Goal: Transaction & Acquisition: Purchase product/service

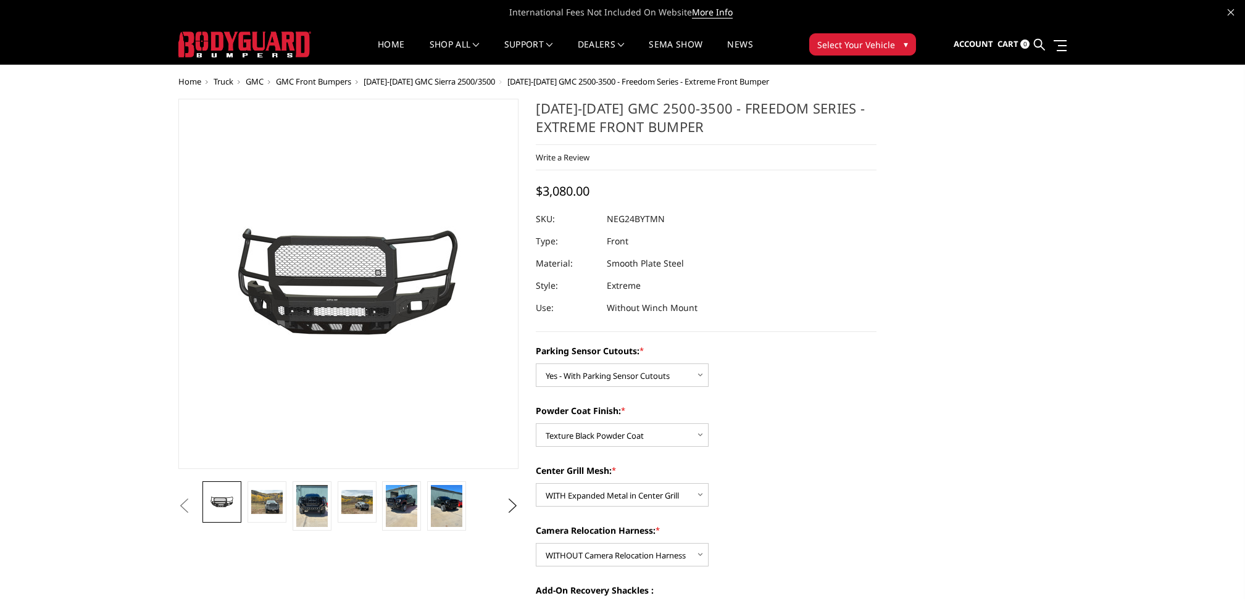
select select "2874"
select select "2876"
select select "2877"
select select "2880"
click at [378, 40] on link "Home" at bounding box center [391, 52] width 27 height 24
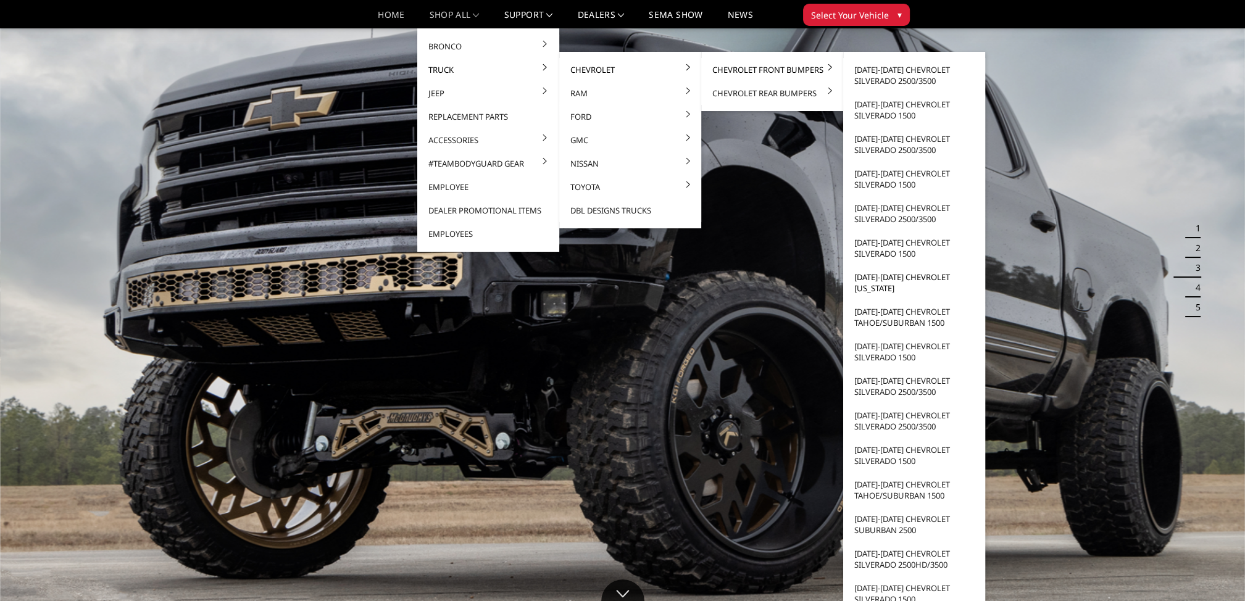
scroll to position [123, 0]
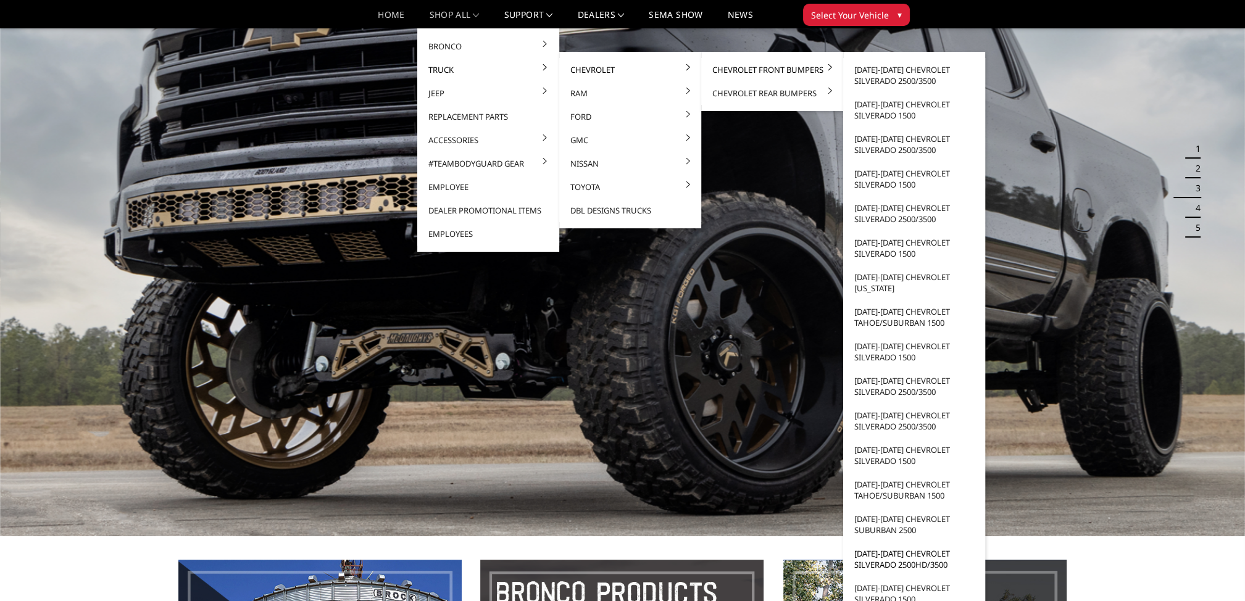
click at [899, 555] on link "[DATE]-[DATE] Chevrolet Silverado 2500HD/3500" at bounding box center [914, 559] width 132 height 35
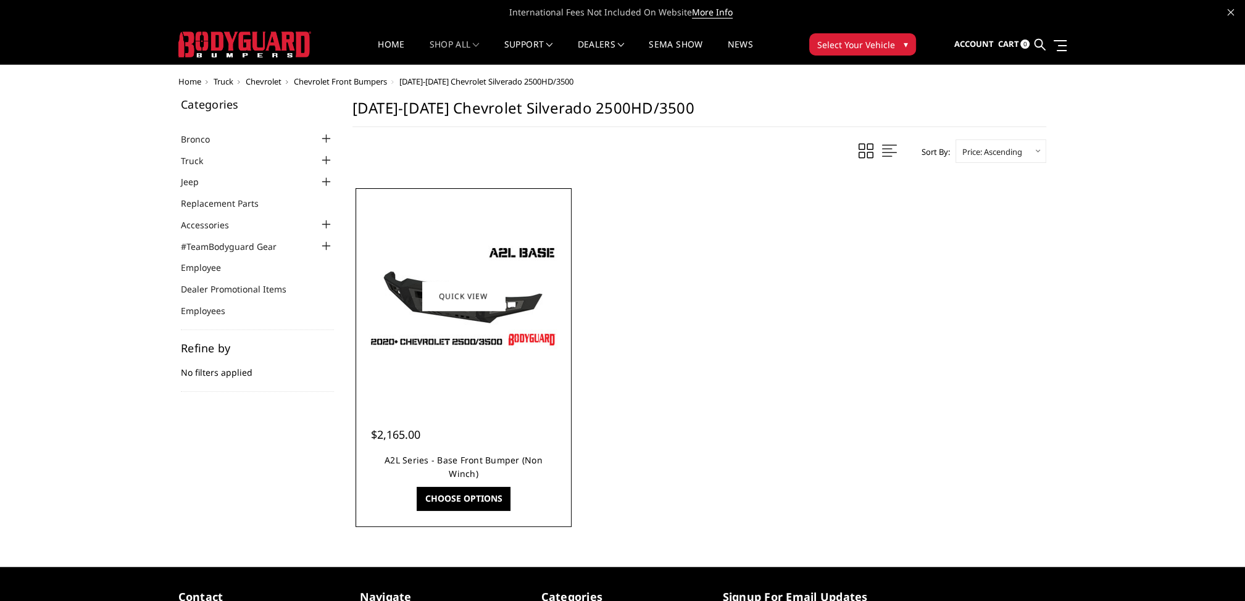
click at [478, 462] on link "A2L Series - Base Front Bumper (Non Winch)" at bounding box center [463, 466] width 158 height 25
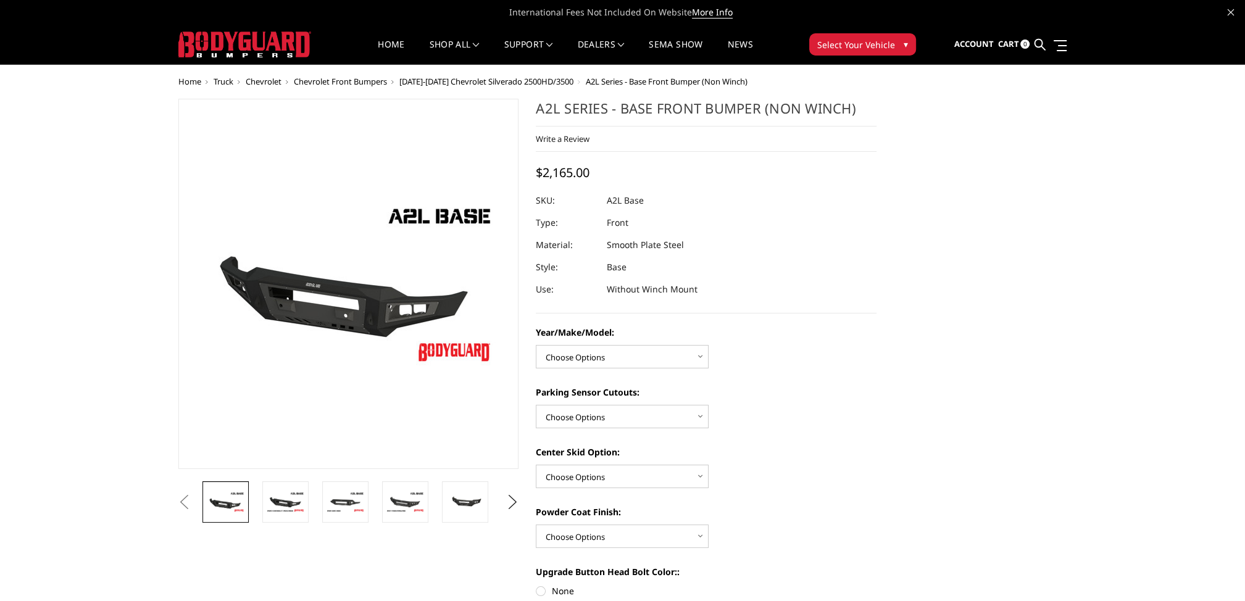
scroll to position [62, 0]
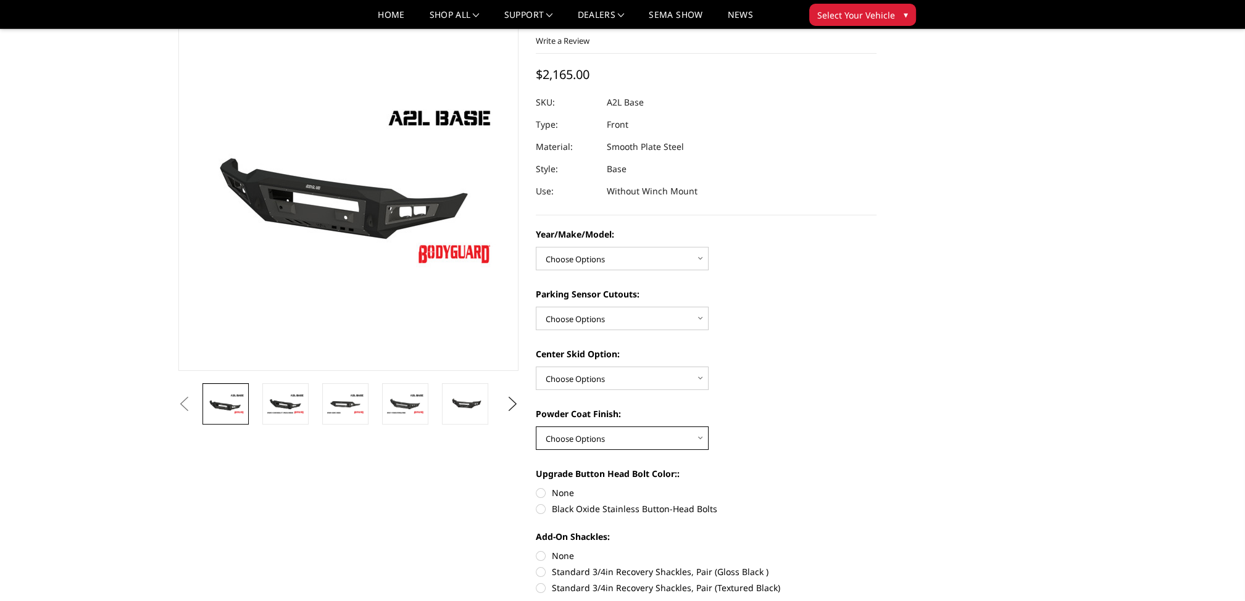
click at [634, 437] on select "Choose Options Bare metal (included) Texture Black Powder Coat" at bounding box center [622, 437] width 173 height 23
select select "4286"
click at [536, 426] on select "Choose Options Bare metal (included) Texture Black Powder Coat" at bounding box center [622, 437] width 173 height 23
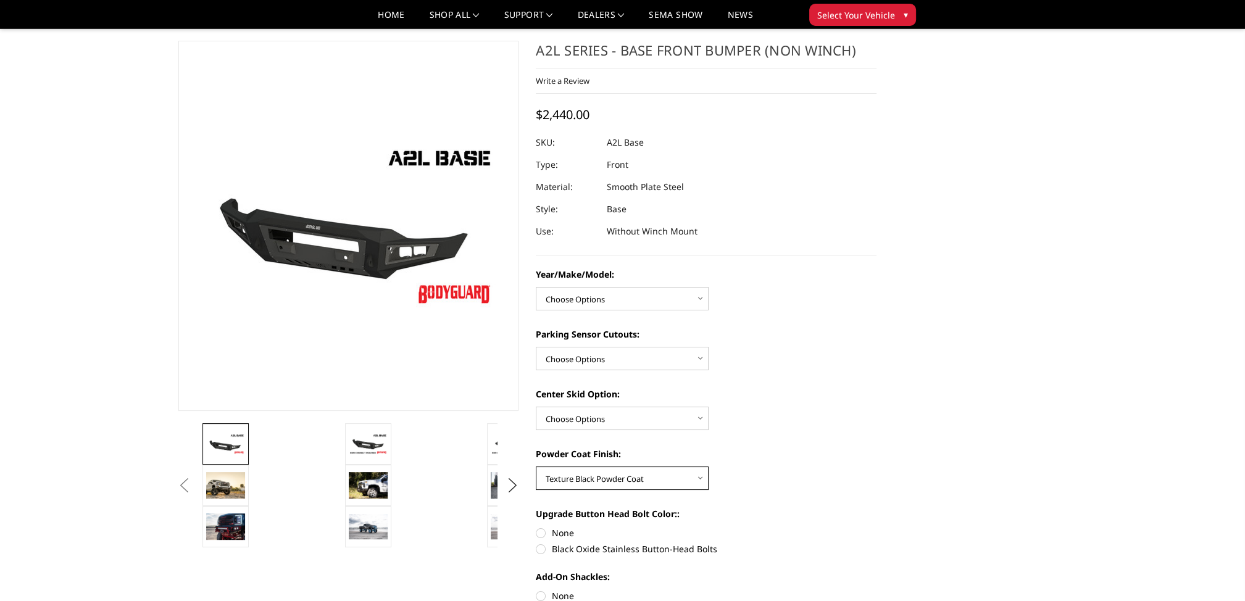
scroll to position [0, 0]
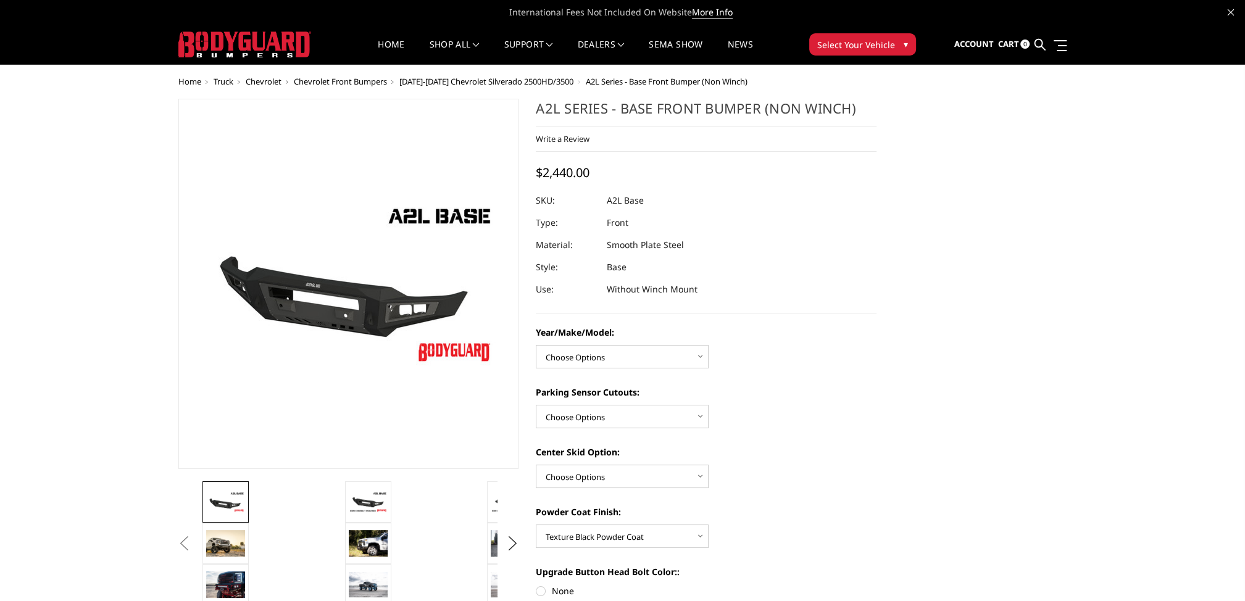
drag, startPoint x: 376, startPoint y: 49, endPoint x: 334, endPoint y: 29, distance: 46.4
click at [378, 49] on link "Home" at bounding box center [391, 52] width 27 height 24
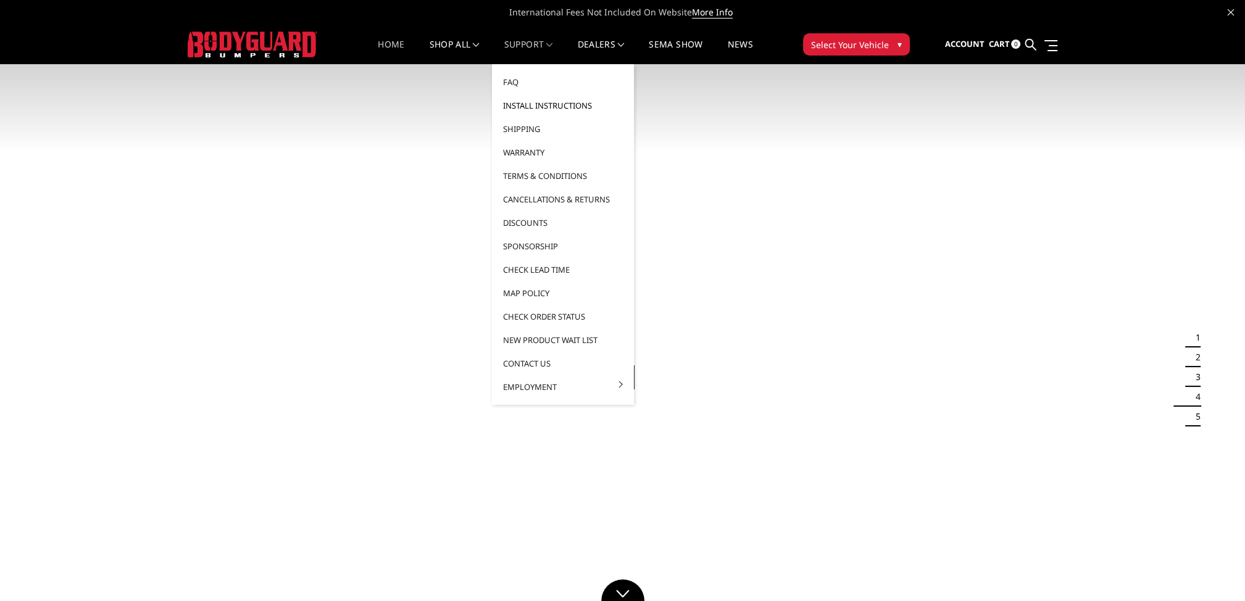
click at [531, 101] on link "Install Instructions" at bounding box center [563, 105] width 132 height 23
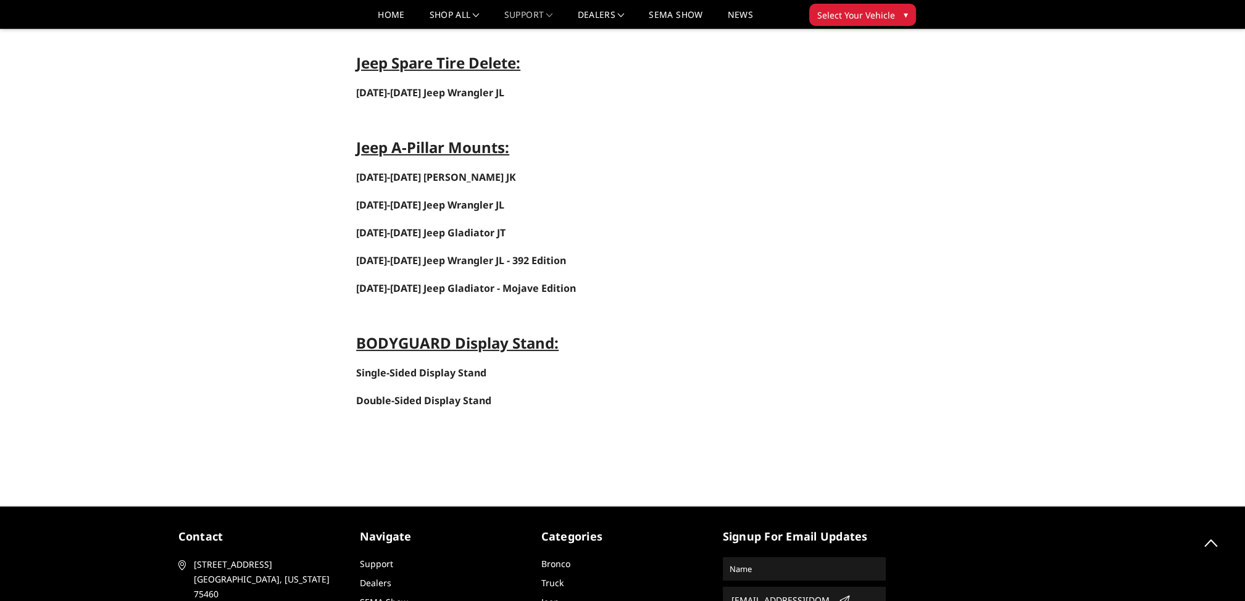
scroll to position [5131, 0]
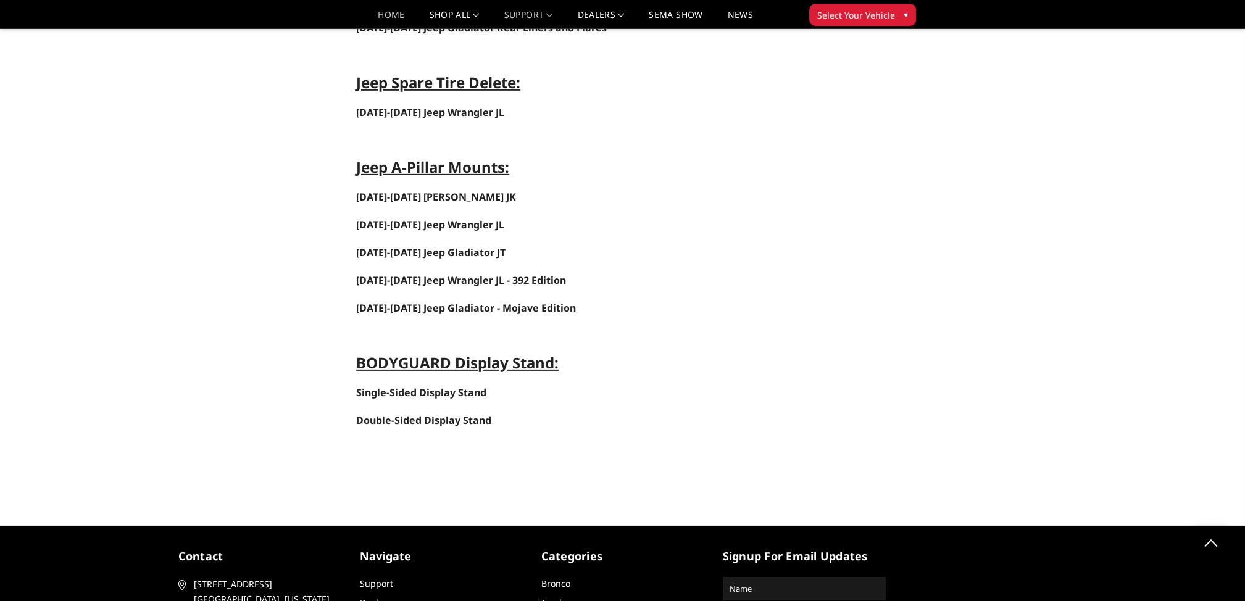
click at [385, 14] on link "Home" at bounding box center [391, 19] width 27 height 18
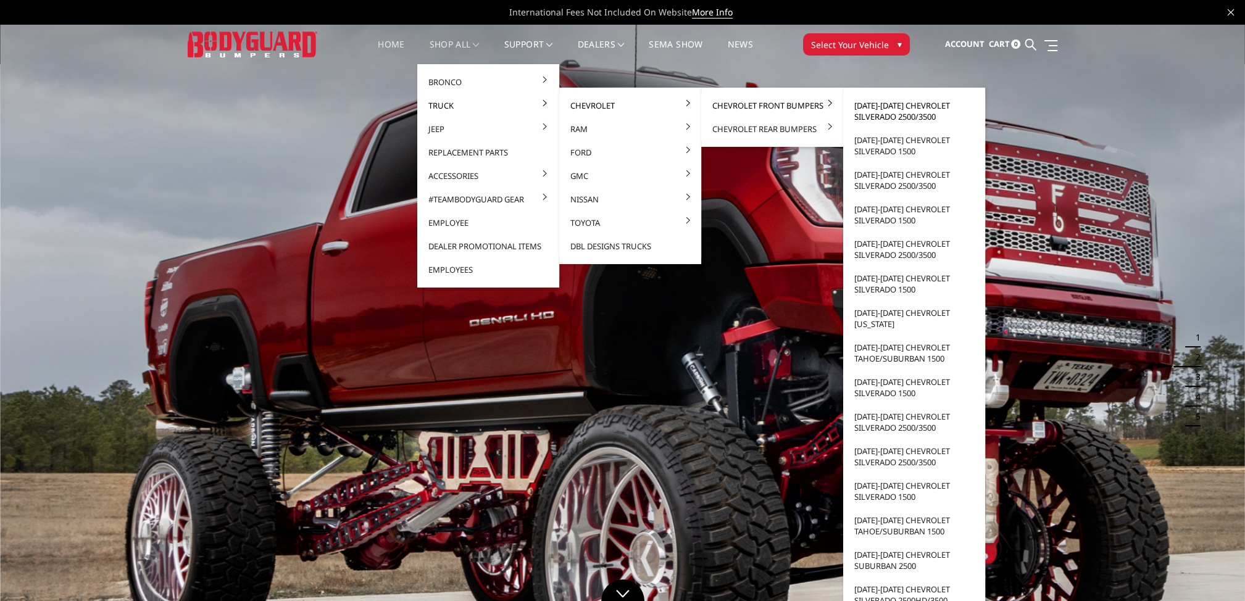
click at [902, 106] on link "[DATE]-[DATE] Chevrolet Silverado 2500/3500" at bounding box center [914, 111] width 132 height 35
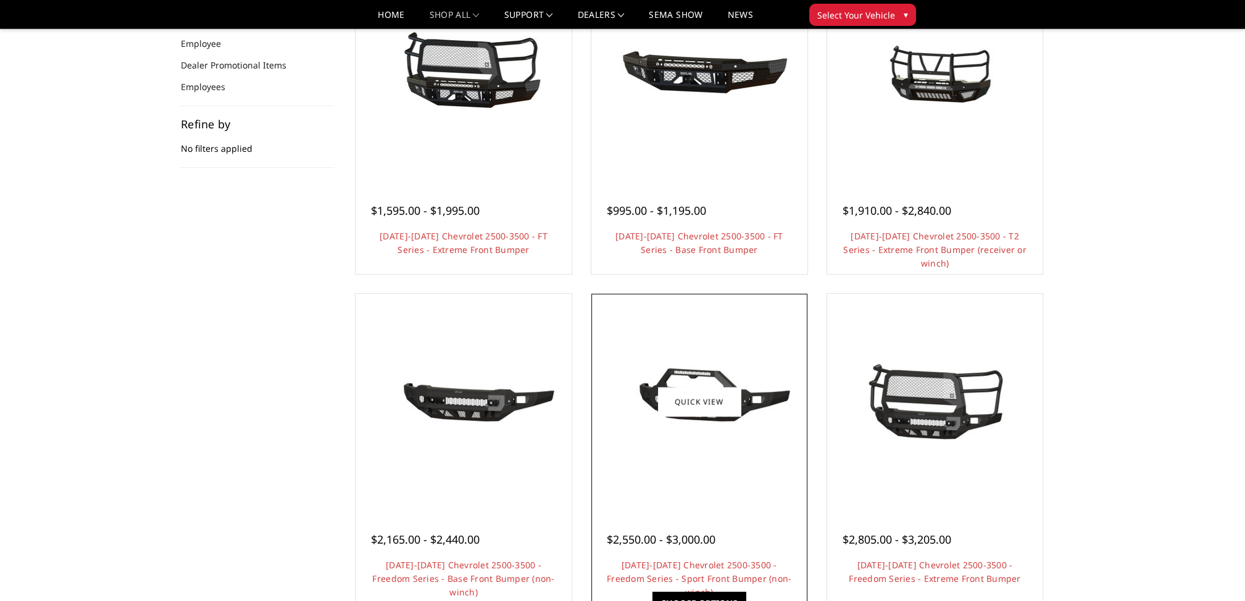
scroll to position [247, 0]
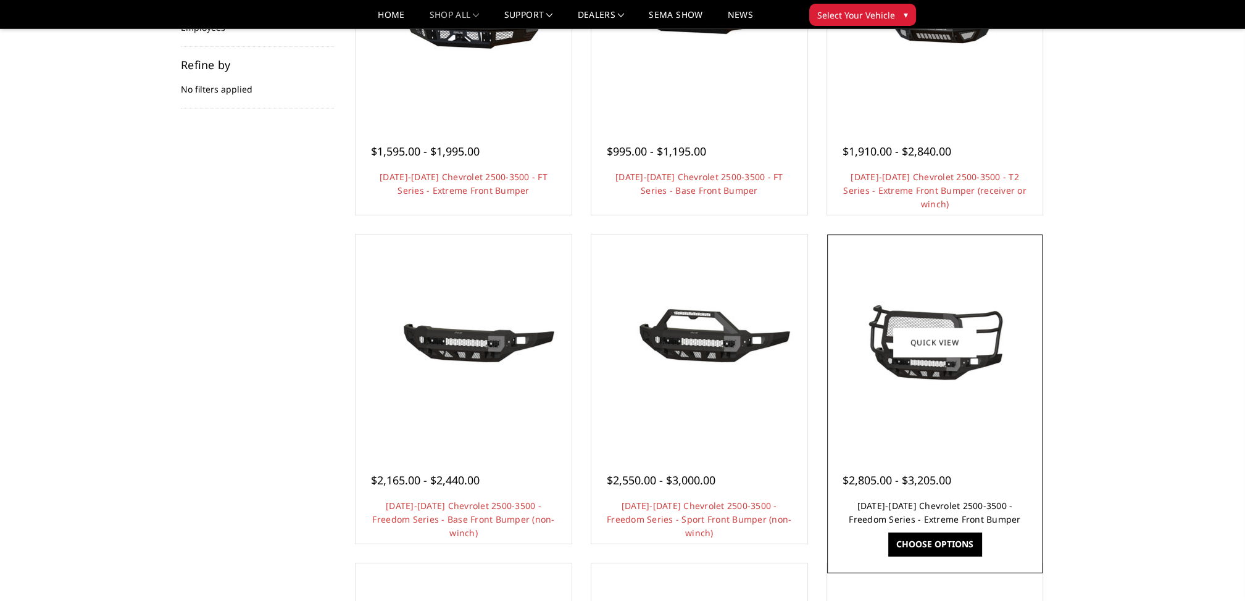
click at [926, 506] on link "[DATE]-[DATE] Chevrolet 2500-3500 - Freedom Series - Extreme Front Bumper" at bounding box center [934, 512] width 172 height 25
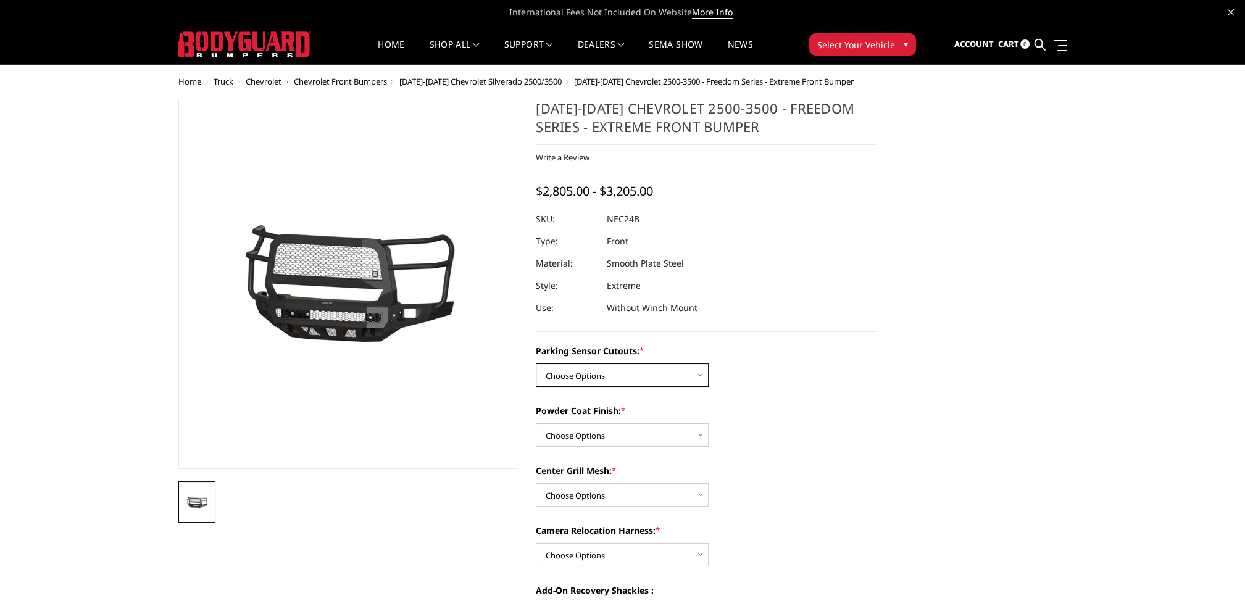
click at [601, 378] on select "Choose Options No - Without Parking Sensor Cutouts Yes - With Parking Sensor Cu…" at bounding box center [622, 374] width 173 height 23
select select "2978"
click at [536, 363] on select "Choose Options No - Without Parking Sensor Cutouts Yes - With Parking Sensor Cu…" at bounding box center [622, 374] width 173 height 23
drag, startPoint x: 598, startPoint y: 435, endPoint x: 600, endPoint y: 442, distance: 7.2
click at [598, 435] on select "Choose Options Bare Metal Texture Black Powder Coat" at bounding box center [622, 434] width 173 height 23
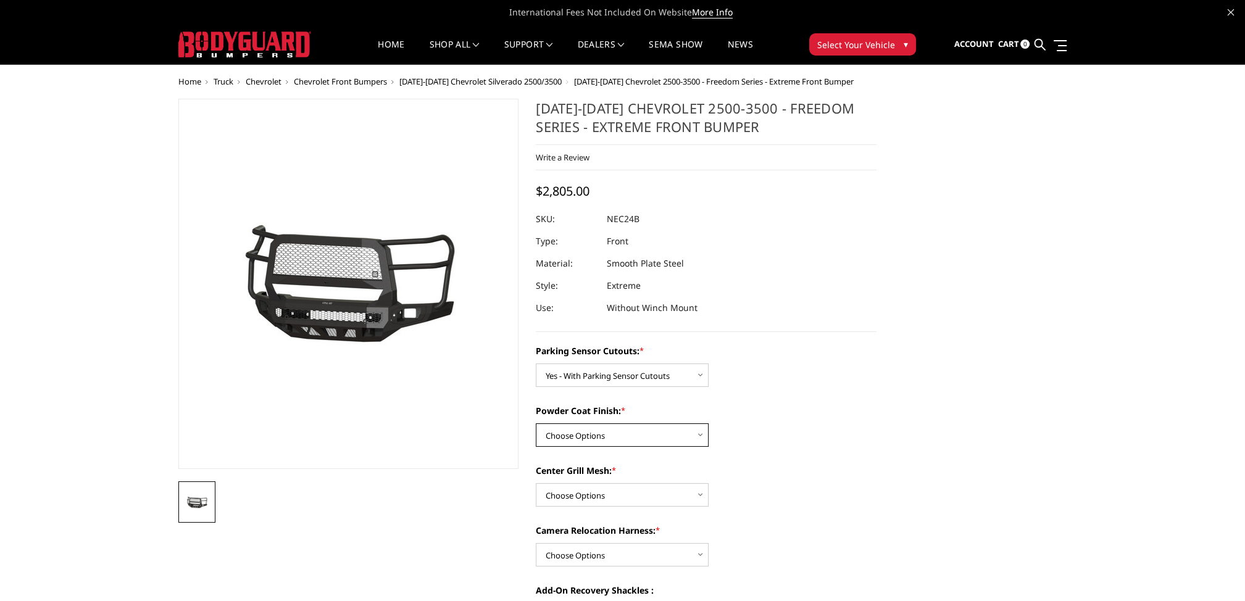
select select "2980"
click at [536, 423] on select "Choose Options Bare Metal Texture Black Powder Coat" at bounding box center [622, 434] width 173 height 23
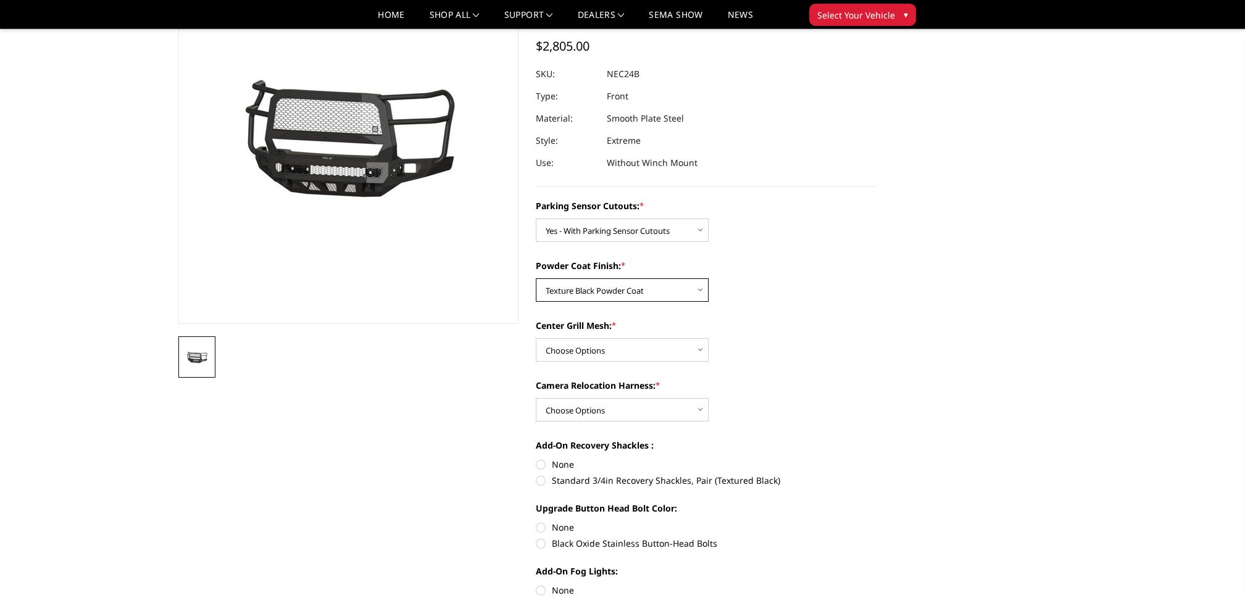
scroll to position [123, 0]
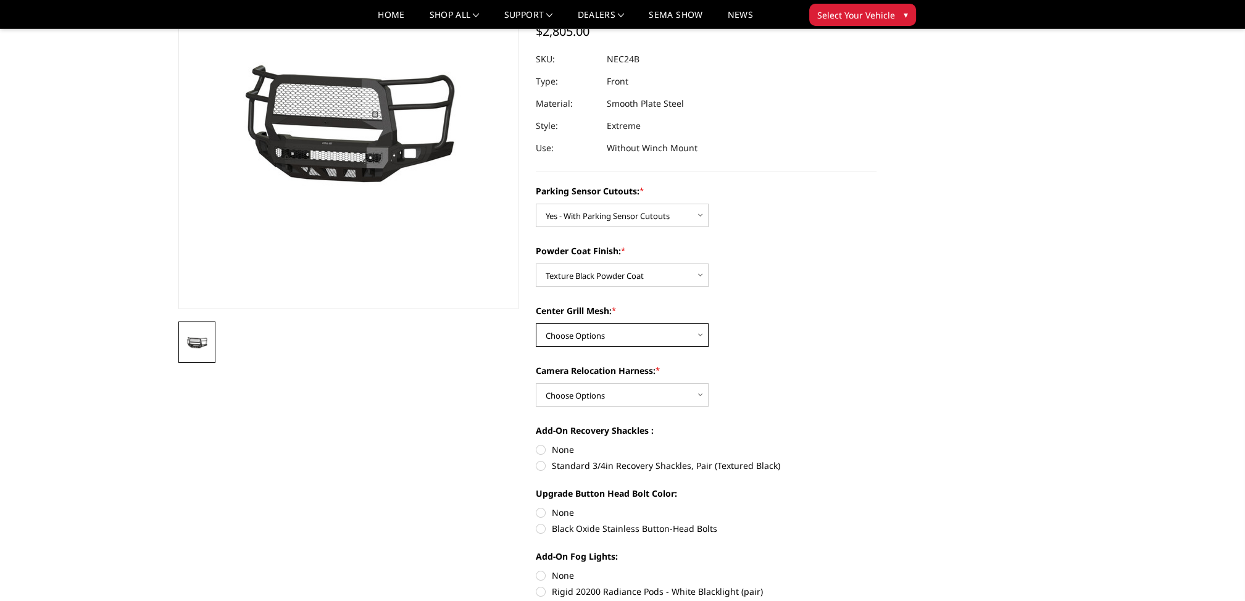
click at [590, 338] on select "Choose Options WITH Expanded Metal in Center Grill WITHOUT Expanded Metal in Ce…" at bounding box center [622, 334] width 173 height 23
select select "2981"
click at [536, 323] on select "Choose Options WITH Expanded Metal in Center Grill WITHOUT Expanded Metal in Ce…" at bounding box center [622, 334] width 173 height 23
drag, startPoint x: 592, startPoint y: 387, endPoint x: 592, endPoint y: 399, distance: 12.3
click at [592, 387] on select "Choose Options WITH Camera Relocation Harness WITHOUT Camera Relocation Harness" at bounding box center [622, 394] width 173 height 23
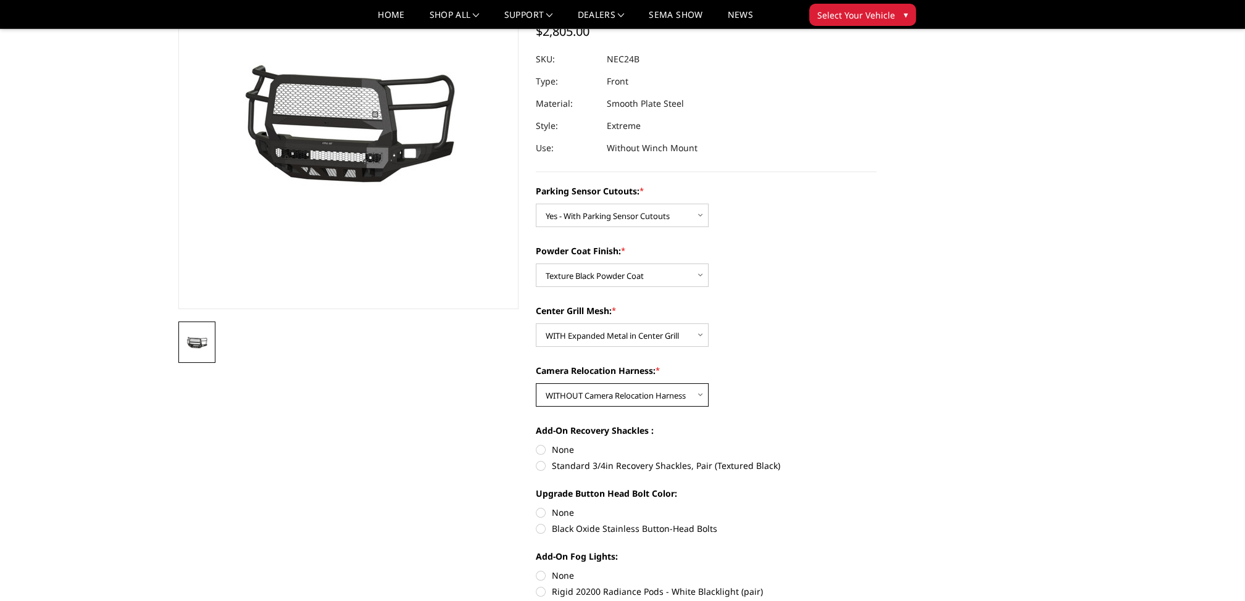
click at [536, 383] on select "Choose Options WITH Camera Relocation Harness WITHOUT Camera Relocation Harness" at bounding box center [622, 394] width 173 height 23
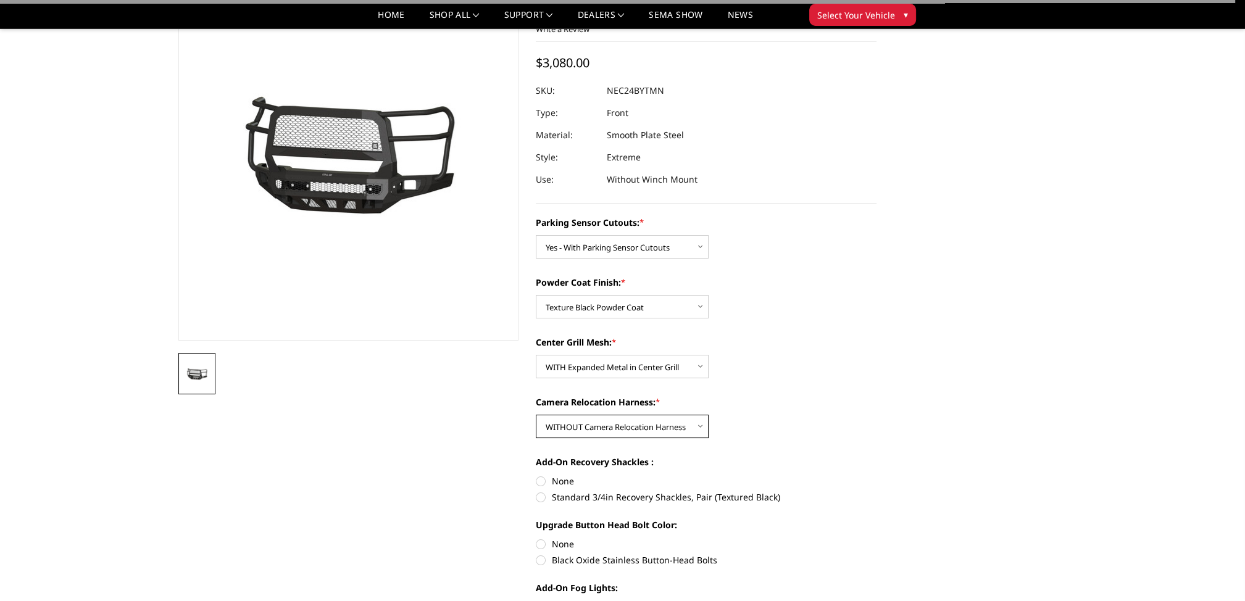
scroll to position [62, 0]
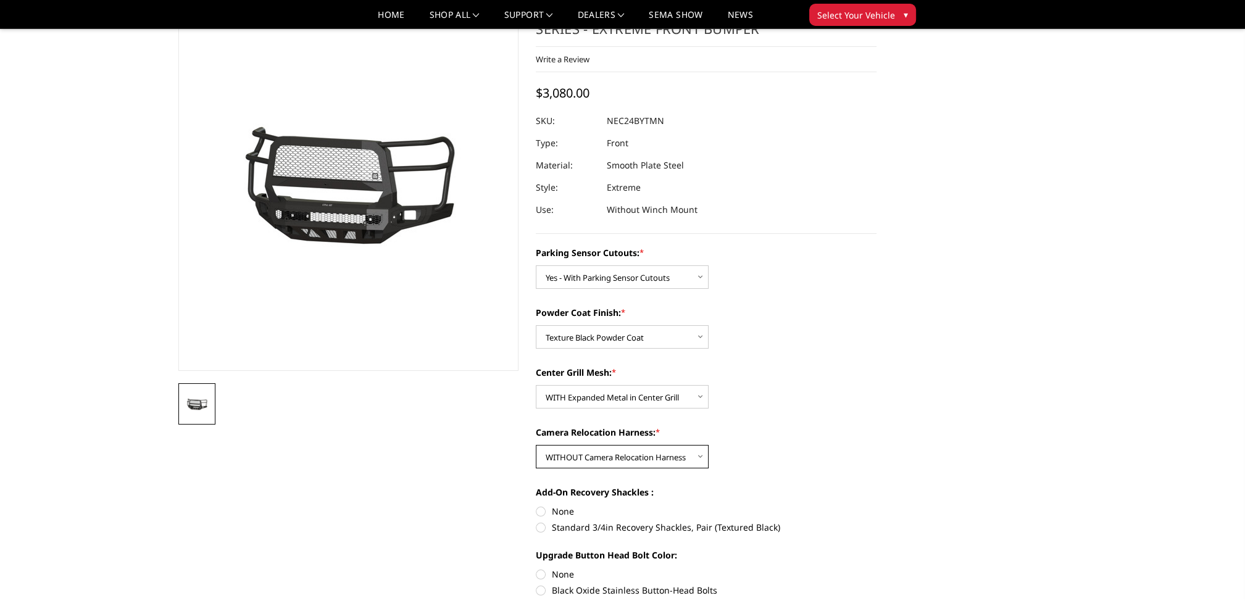
click at [590, 449] on select "Choose Options WITH Camera Relocation Harness WITHOUT Camera Relocation Harness" at bounding box center [622, 456] width 173 height 23
select select "2983"
click at [536, 445] on select "Choose Options WITH Camera Relocation Harness WITHOUT Camera Relocation Harness" at bounding box center [622, 456] width 173 height 23
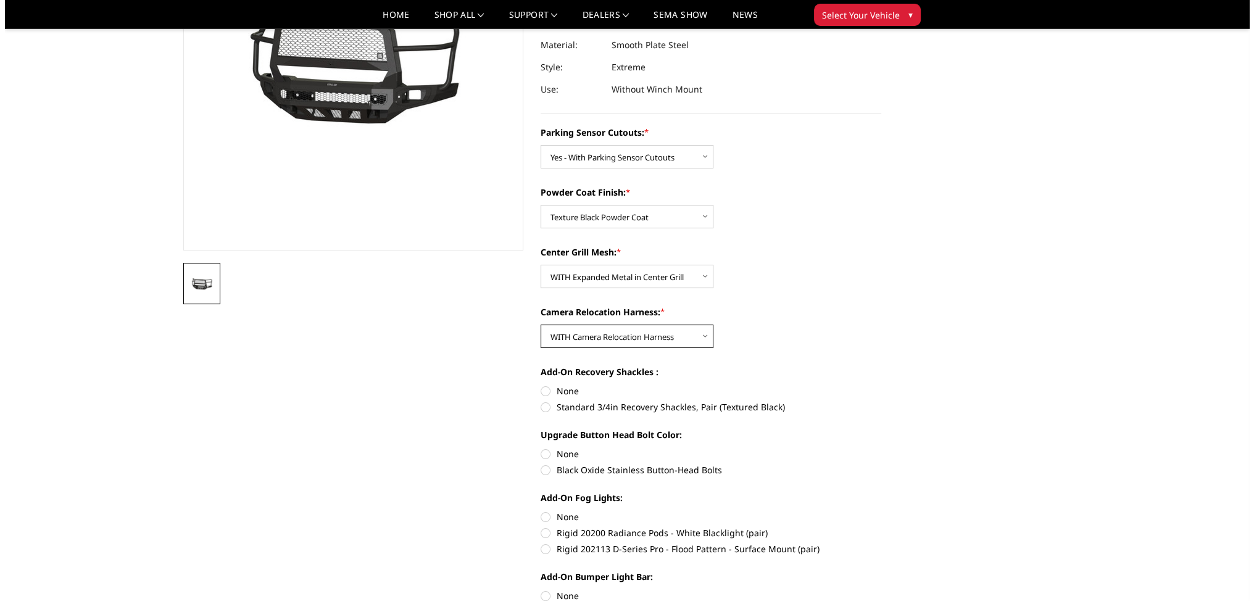
scroll to position [432, 0]
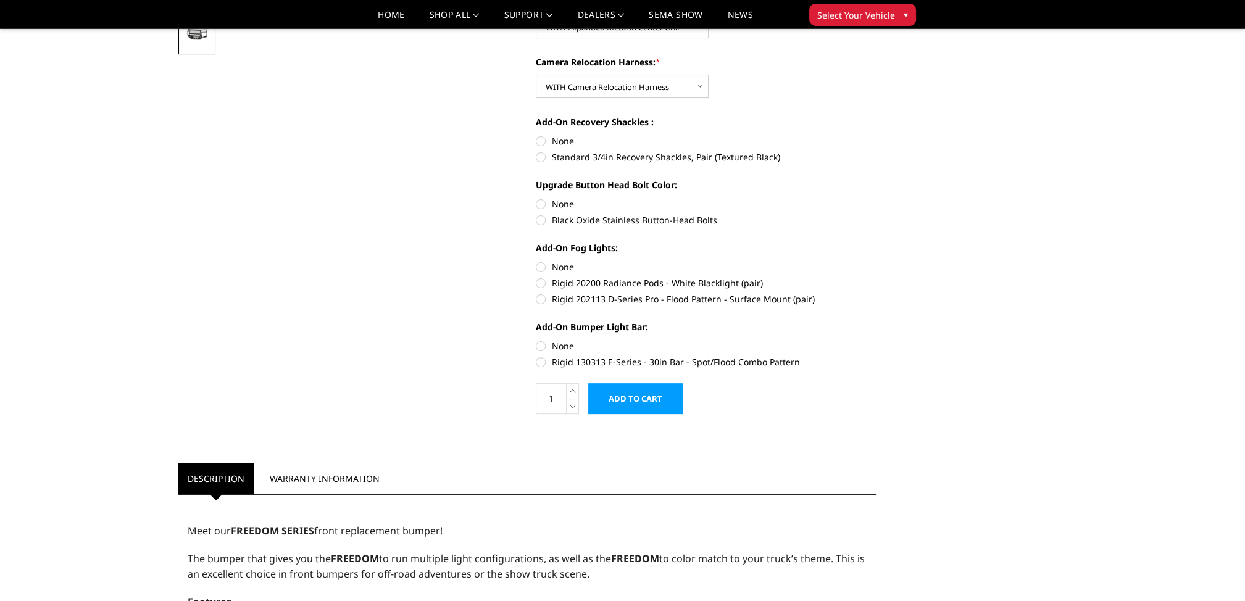
click at [632, 402] on input "Add to Cart" at bounding box center [635, 398] width 94 height 31
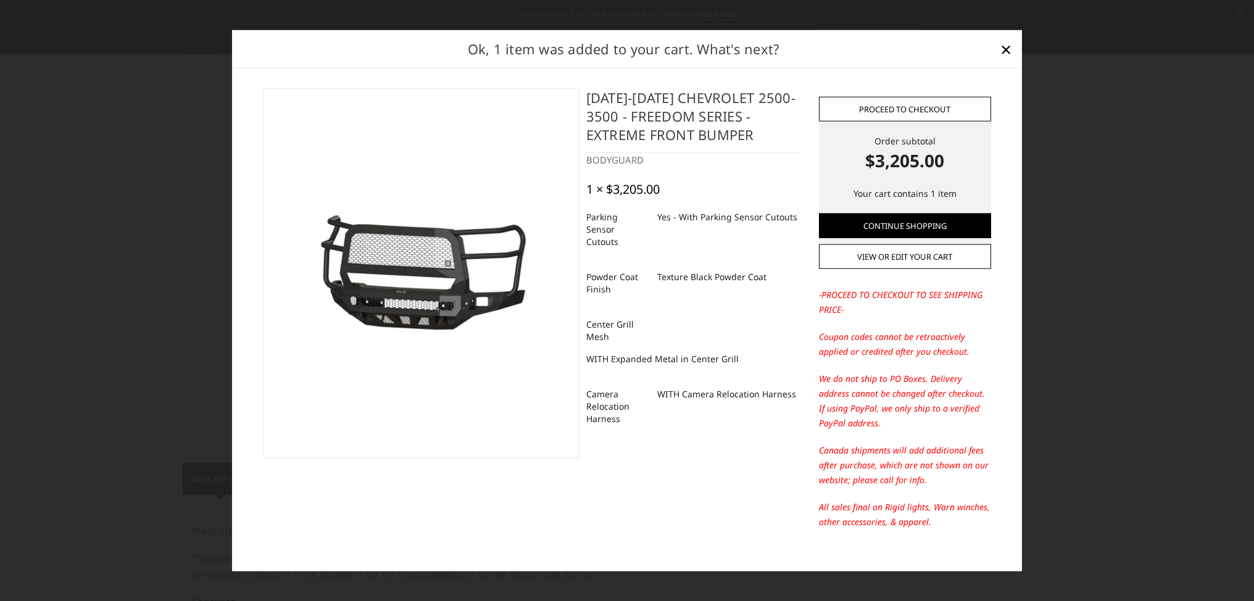
click at [898, 97] on link "Proceed to checkout" at bounding box center [905, 108] width 172 height 25
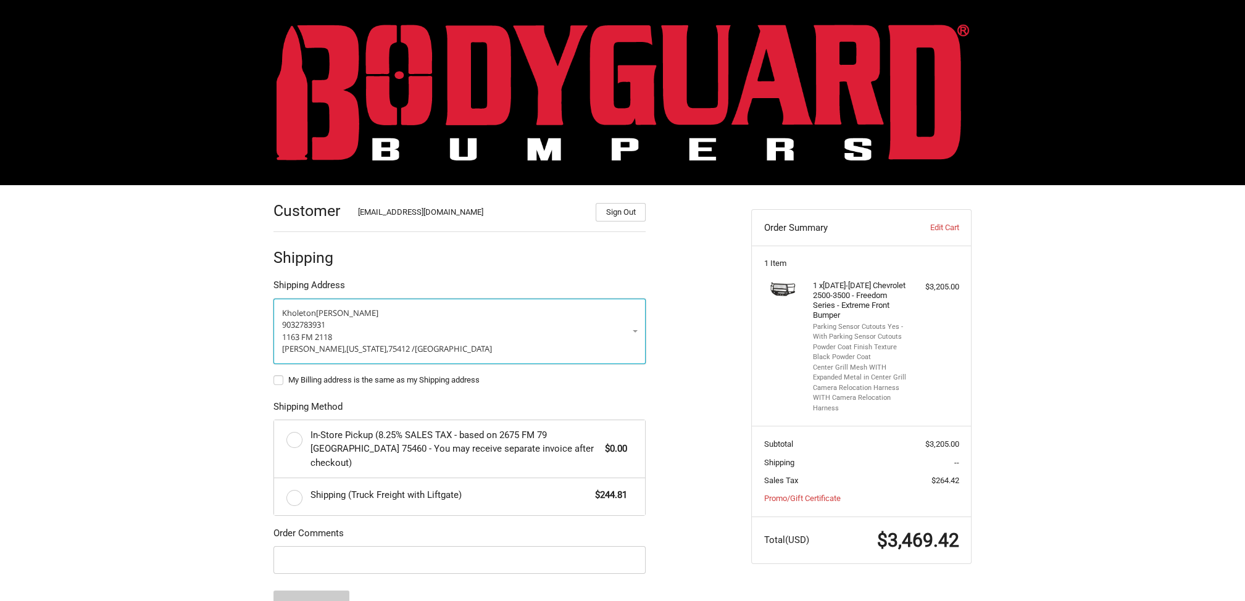
click at [418, 323] on p "9032783931" at bounding box center [459, 325] width 355 height 12
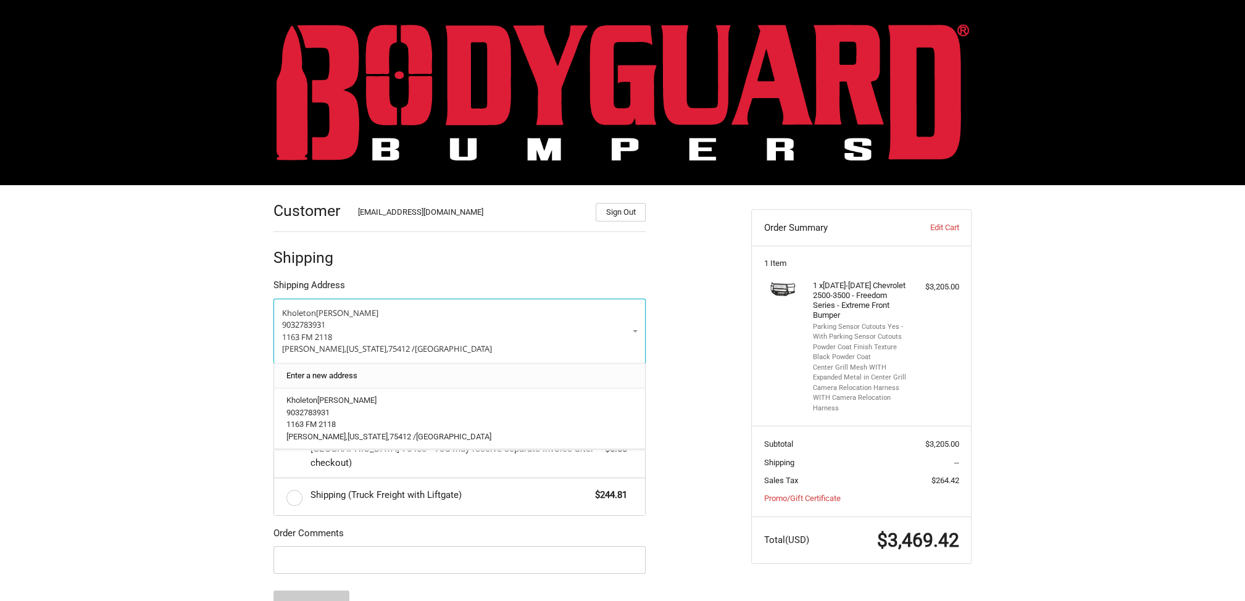
click at [394, 376] on link "Enter a new address" at bounding box center [459, 375] width 359 height 24
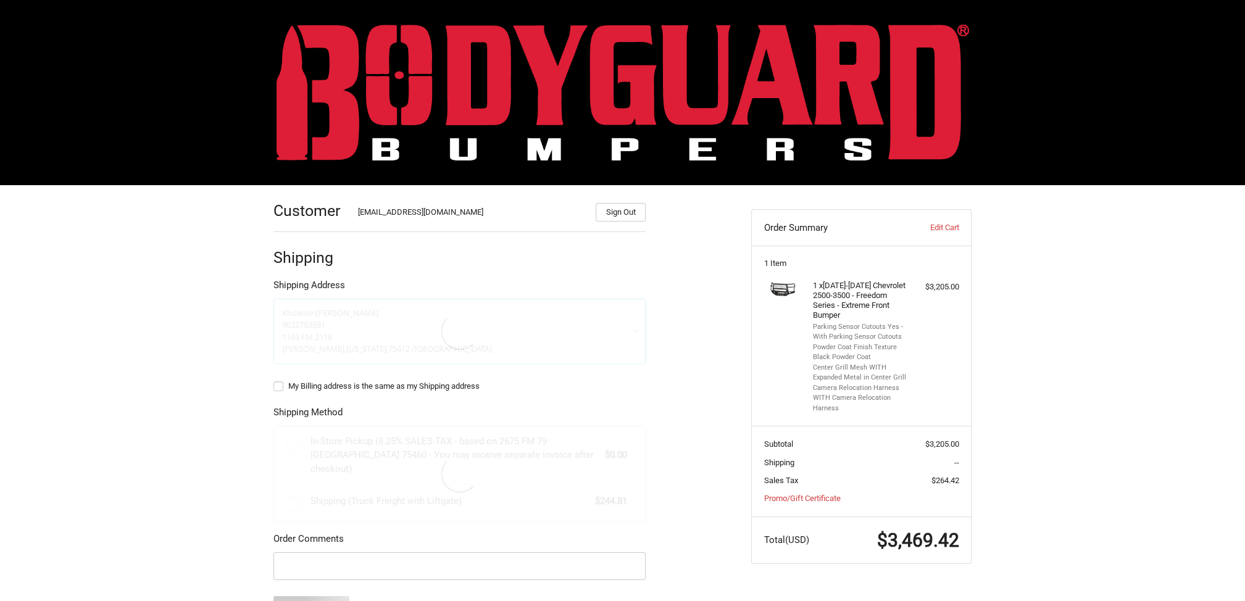
select select "US"
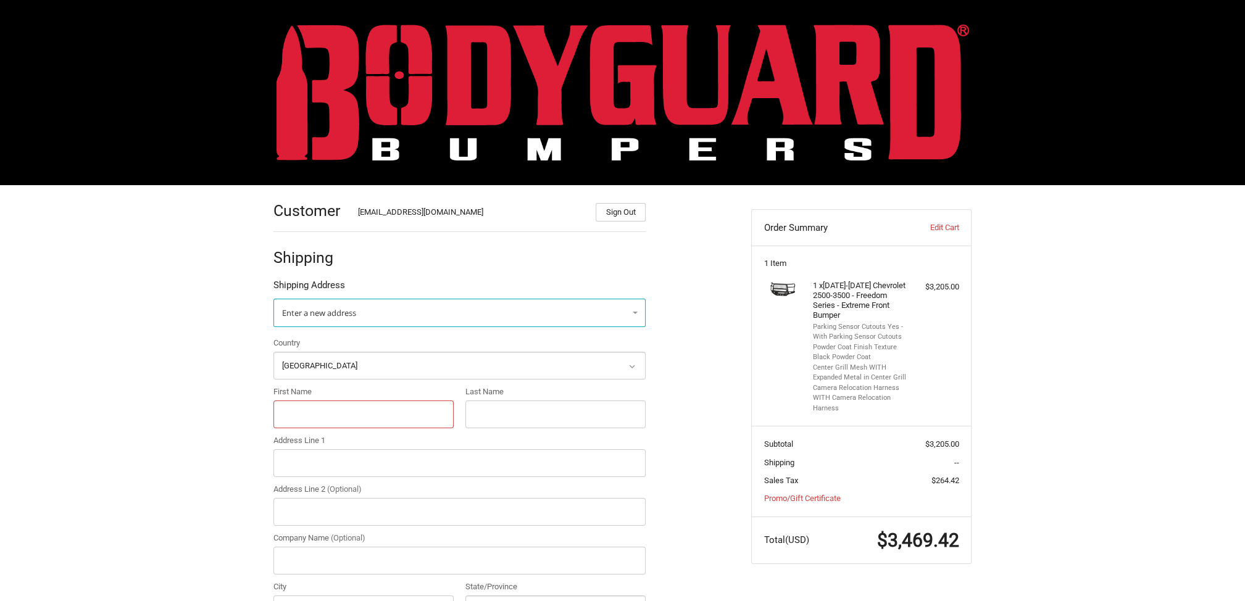
click at [318, 412] on input "First Name" at bounding box center [363, 414] width 180 height 28
type input "k"
type input "c"
click at [322, 365] on select "Select a country [GEOGRAPHIC_DATA] [GEOGRAPHIC_DATA] [GEOGRAPHIC_DATA] [GEOGRAP…" at bounding box center [459, 366] width 372 height 28
select select "CA"
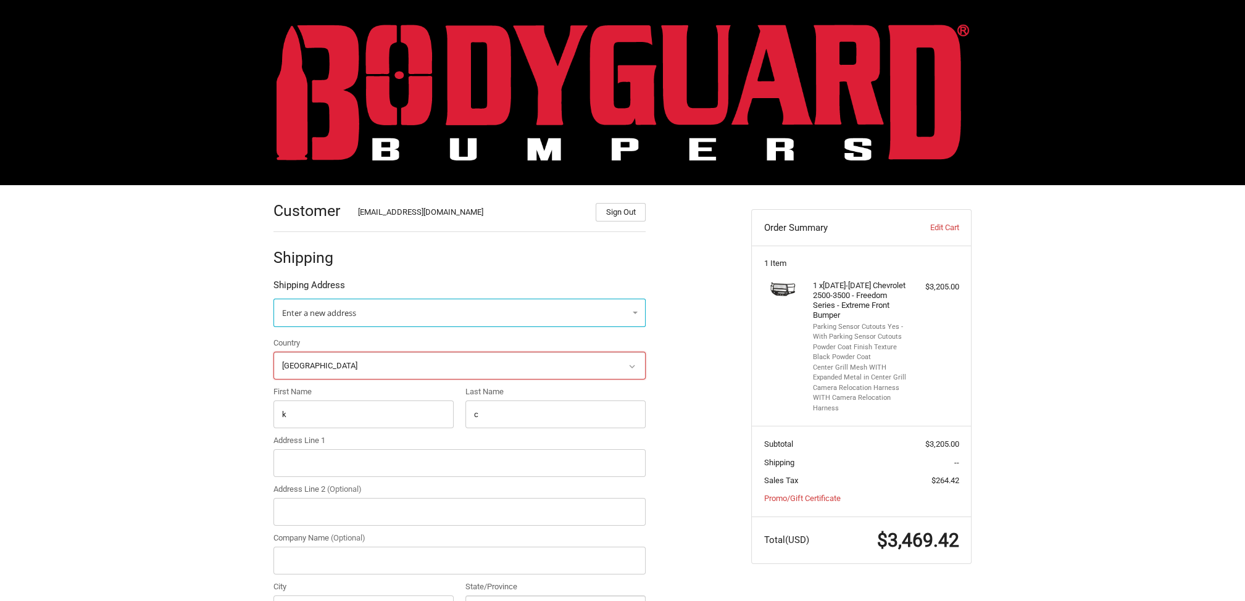
click at [273, 352] on select "Select a country [GEOGRAPHIC_DATA] [GEOGRAPHIC_DATA] [GEOGRAPHIC_DATA] [GEOGRAP…" at bounding box center [459, 366] width 372 height 28
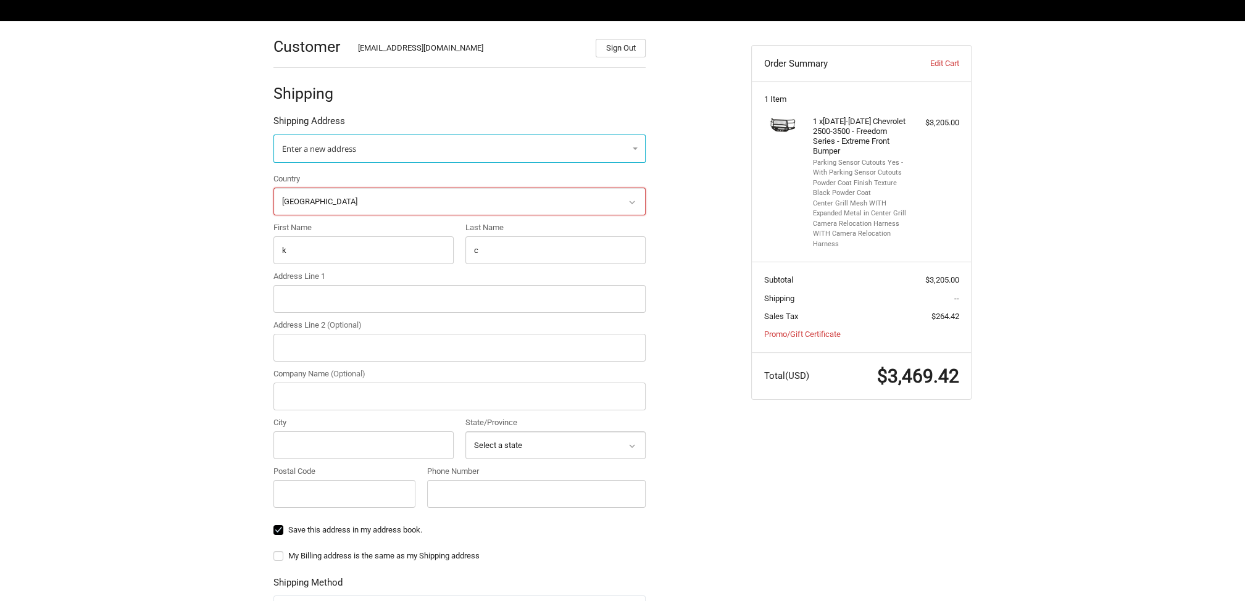
scroll to position [185, 0]
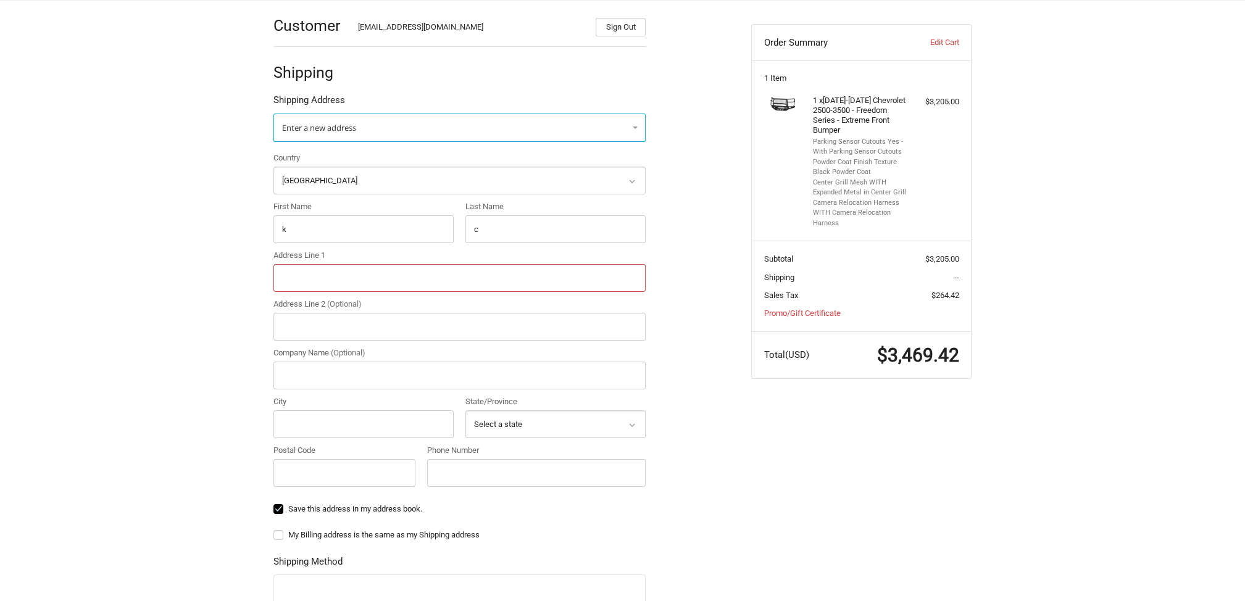
click at [323, 283] on input "Address Line 1" at bounding box center [459, 278] width 372 height 28
type input "1121 Buffalo St"
click at [331, 430] on input "City" at bounding box center [363, 424] width 180 height 28
type input "Pinch Creek"
select select "AB"
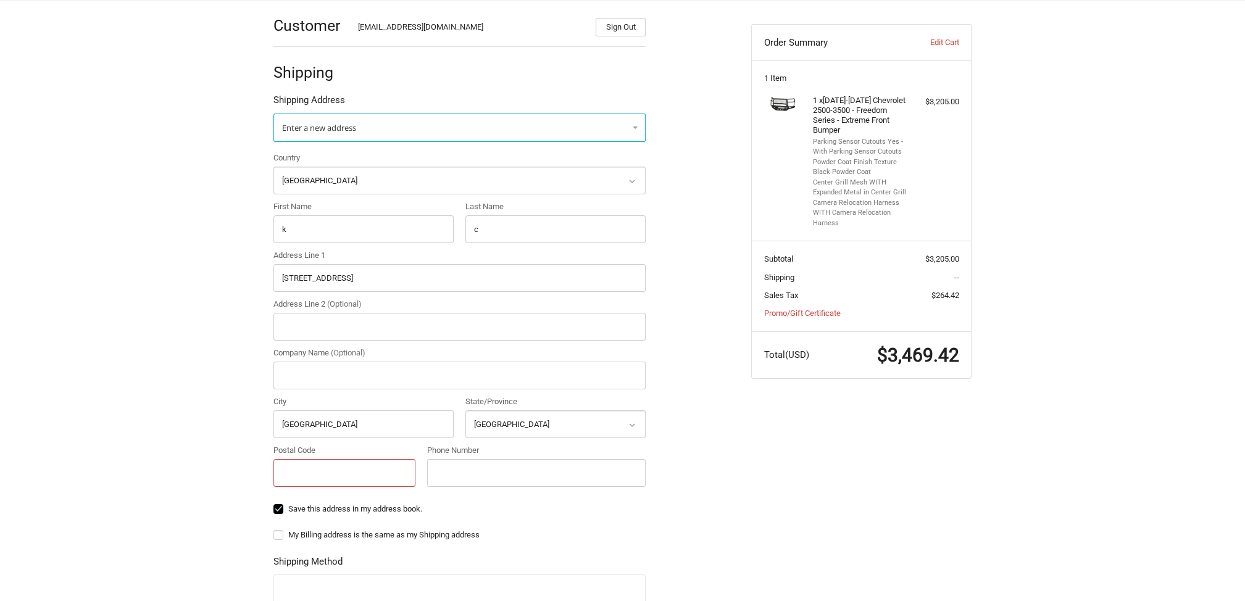
click at [319, 471] on input "Postal Code" at bounding box center [344, 473] width 142 height 28
type input "t0k1w0"
click at [444, 473] on input "Phone Number" at bounding box center [536, 473] width 218 height 28
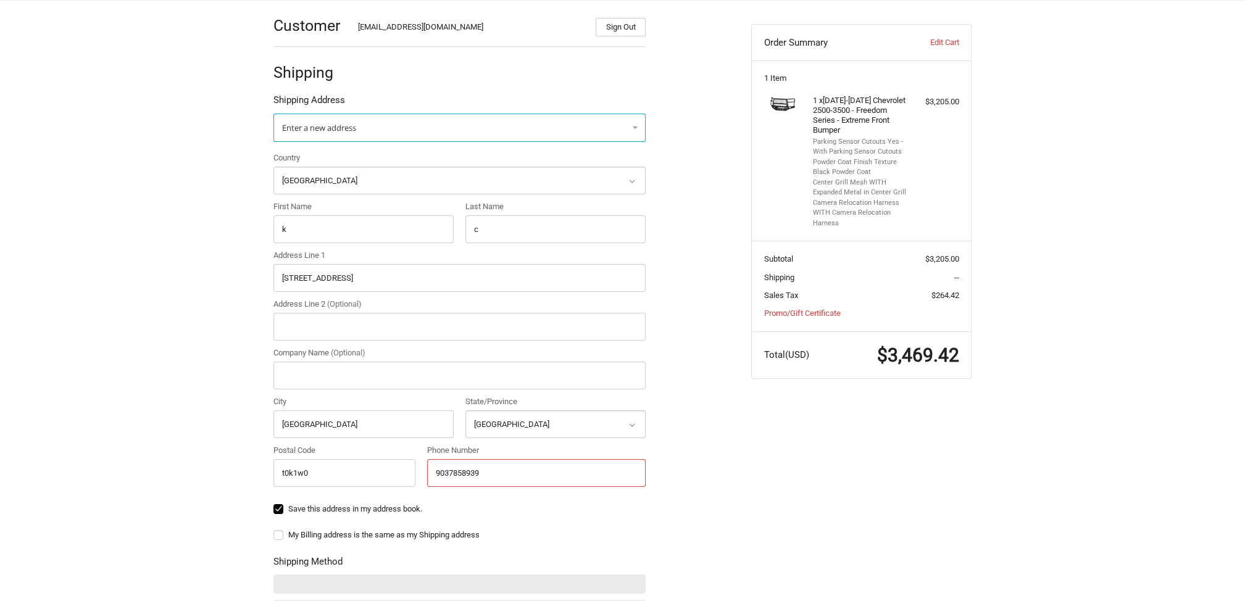
type input "9037858939"
click at [680, 450] on ol "Customer Kholeton@bodyguardbumpers.com Sign Out Shipping Shipping Address Enter…" at bounding box center [483, 417] width 420 height 835
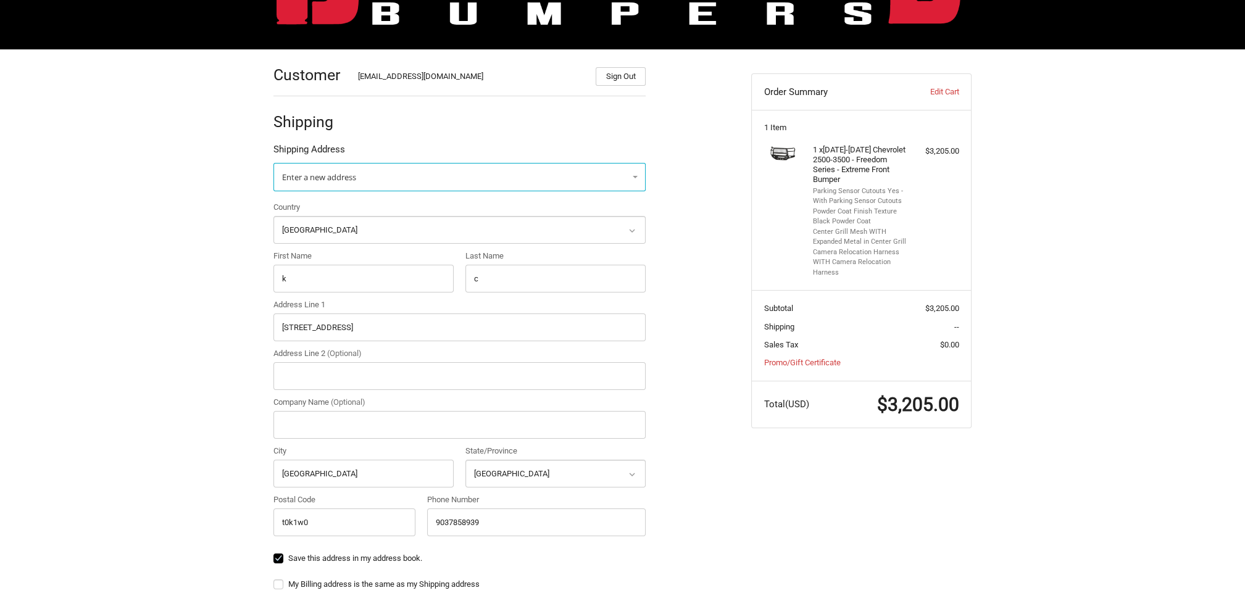
scroll to position [0, 0]
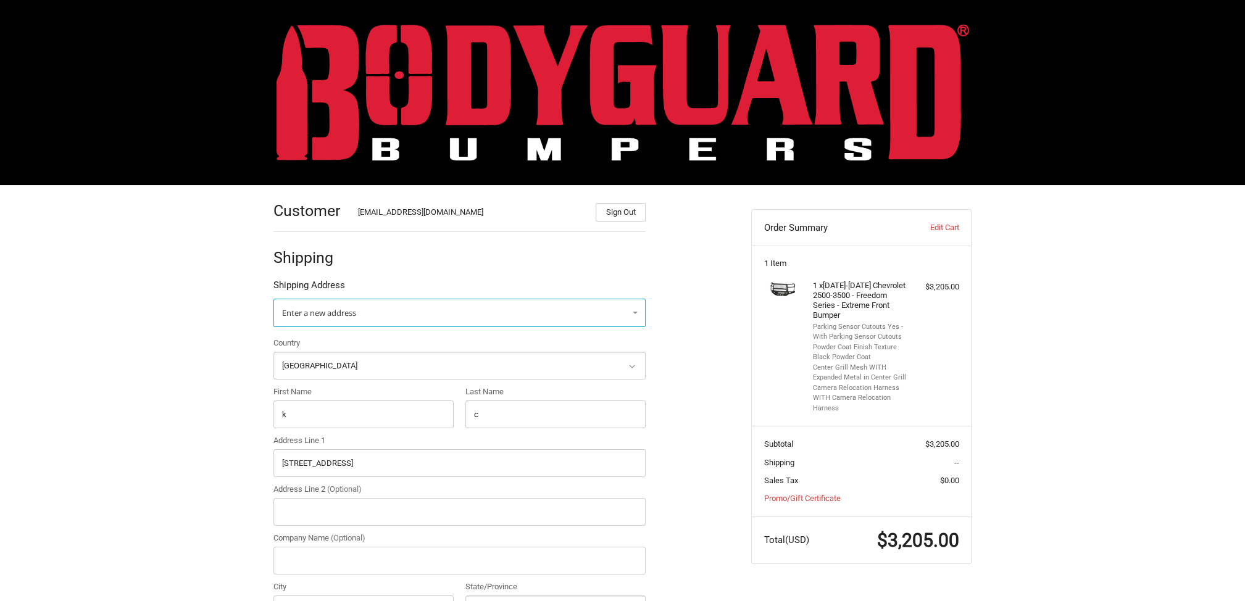
click at [563, 76] on img at bounding box center [622, 92] width 692 height 136
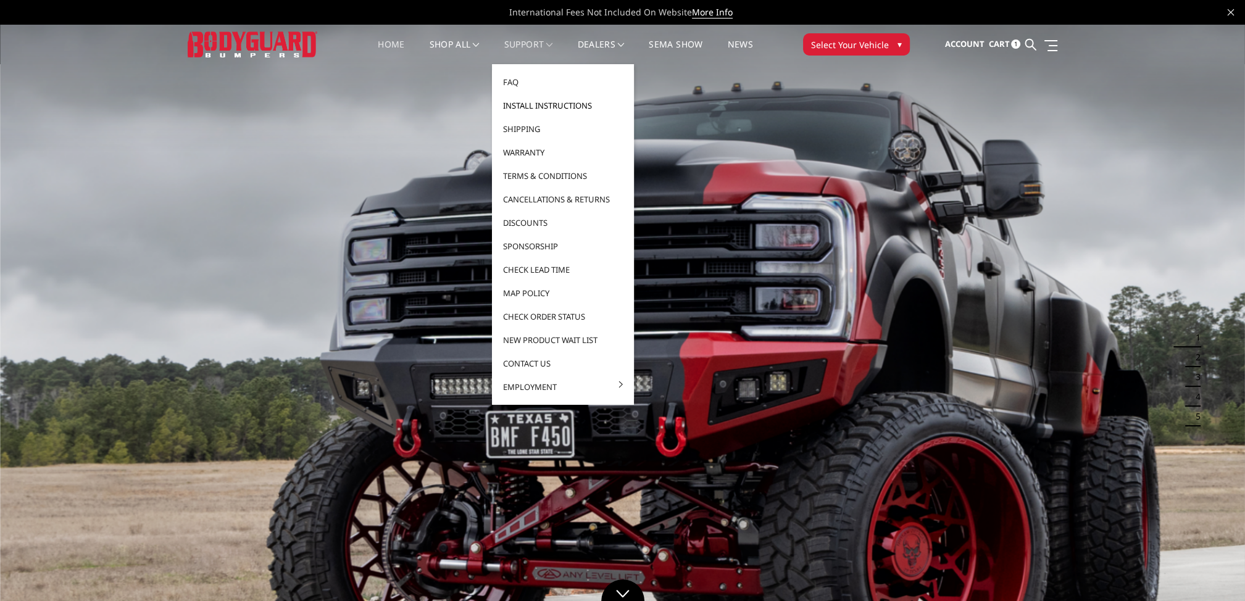
click at [526, 103] on link "Install Instructions" at bounding box center [563, 105] width 132 height 23
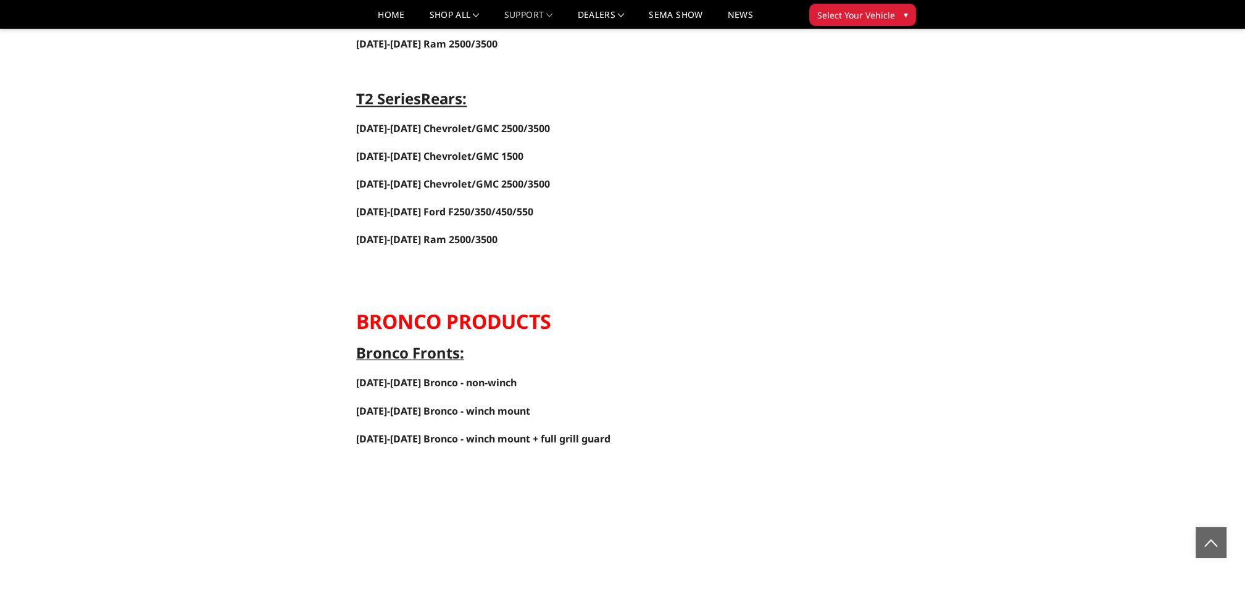
scroll to position [5192, 0]
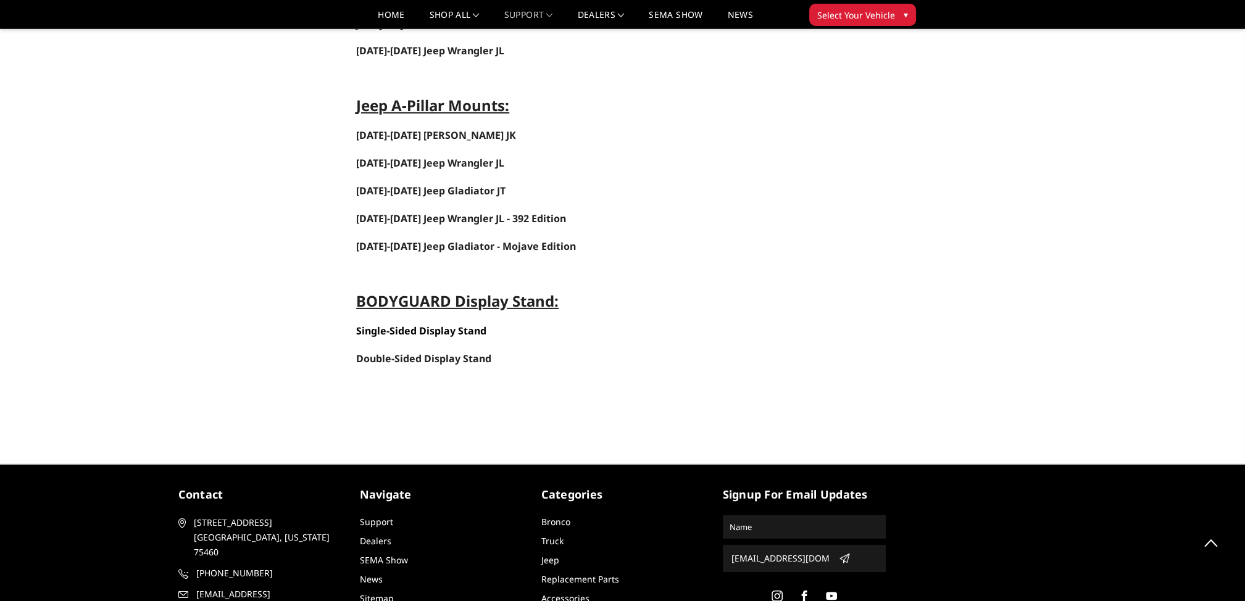
click at [449, 324] on strong "Single-Sided Display Stand" at bounding box center [421, 331] width 130 height 14
